Goal: Task Accomplishment & Management: Use online tool/utility

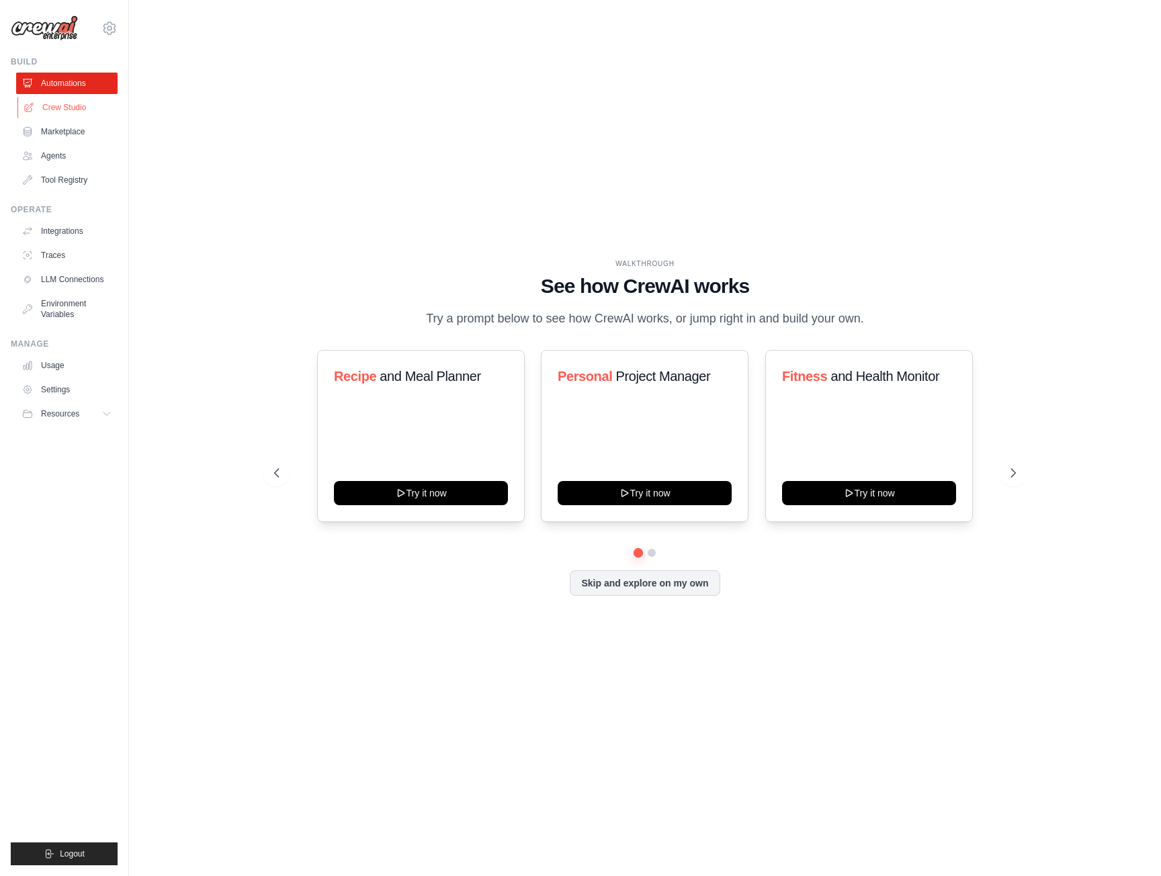
click at [79, 115] on link "Crew Studio" at bounding box center [67, 107] width 101 height 21
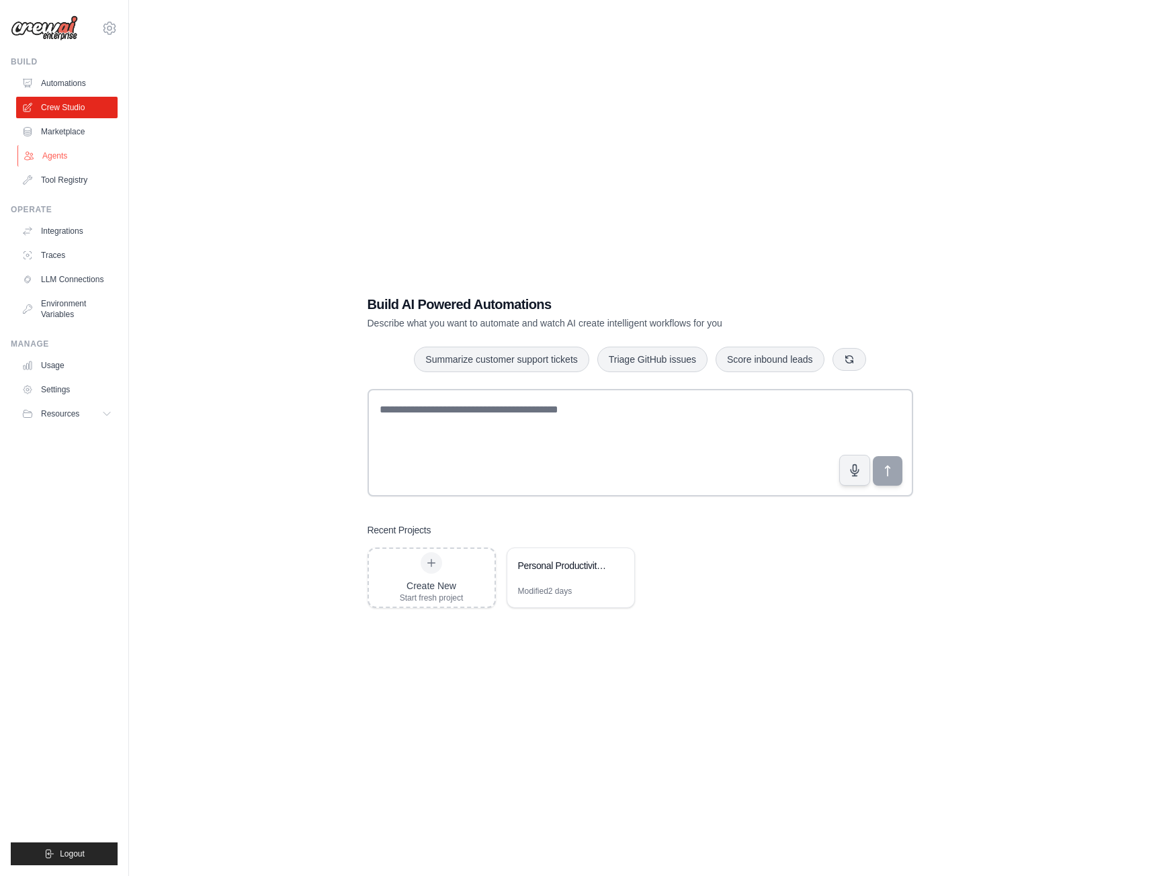
click at [62, 158] on link "Agents" at bounding box center [67, 155] width 101 height 21
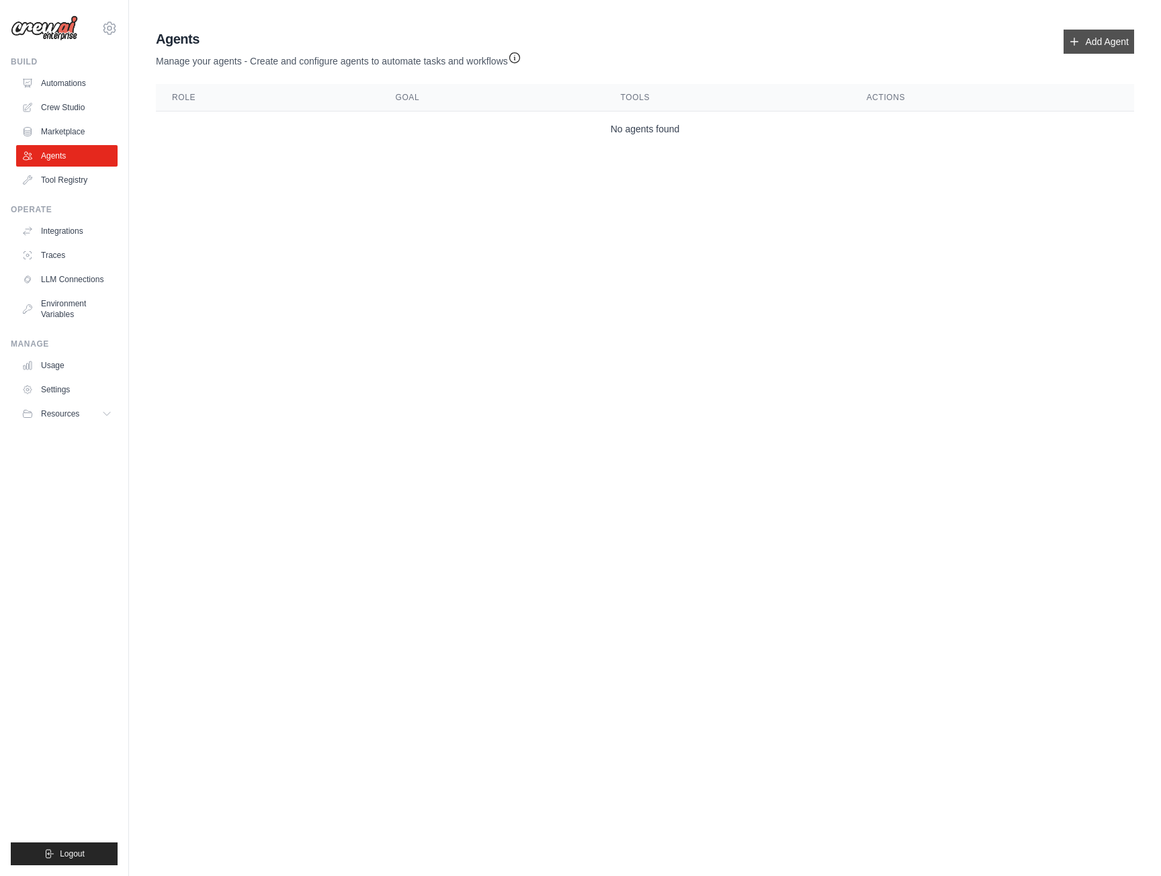
click at [1081, 43] on link "Add Agent" at bounding box center [1098, 42] width 71 height 24
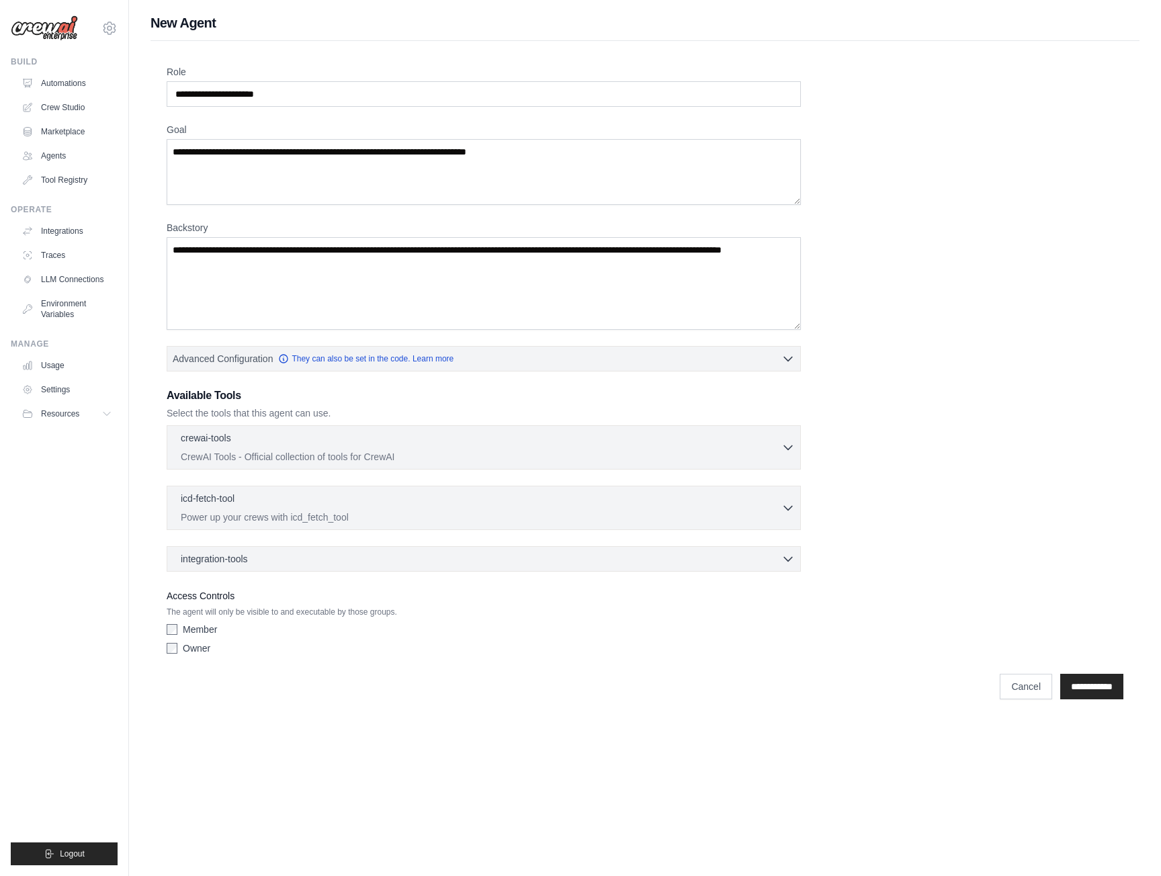
click at [177, 654] on div "Owner" at bounding box center [484, 647] width 634 height 13
